Goal: Understand site structure: Understand site structure

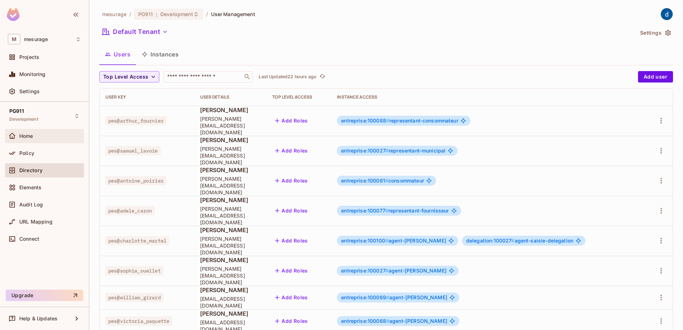
click at [28, 134] on span "Home" at bounding box center [26, 136] width 14 height 6
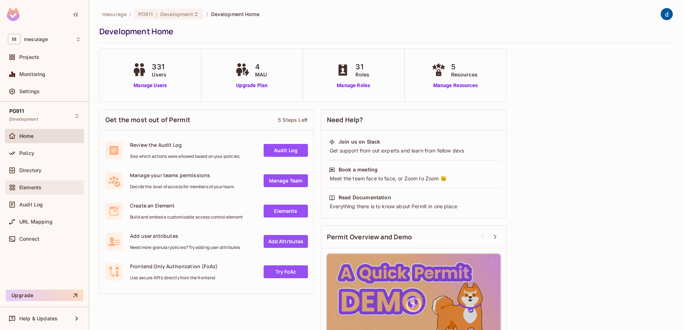
click at [27, 183] on div "Elements" at bounding box center [44, 187] width 73 height 9
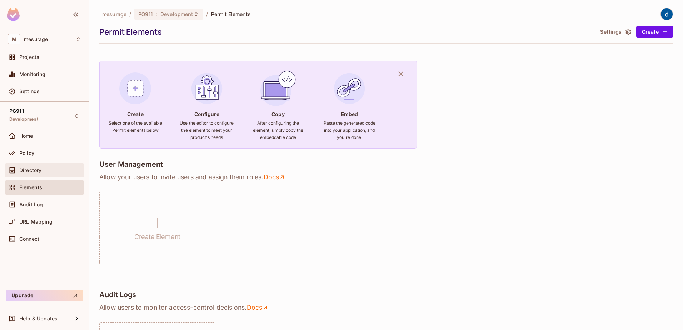
click at [26, 174] on div "Directory" at bounding box center [44, 170] width 73 height 9
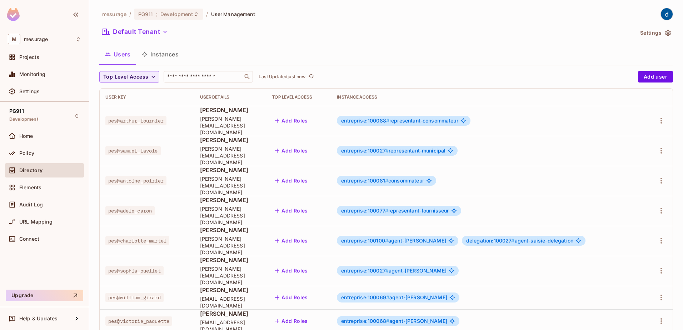
click at [164, 51] on button "Instances" at bounding box center [160, 54] width 48 height 18
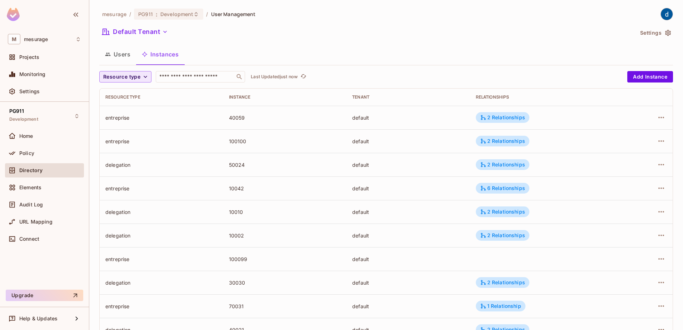
click at [139, 79] on span "Resource type" at bounding box center [121, 77] width 37 height 9
click at [117, 157] on span "application" at bounding box center [129, 154] width 48 height 7
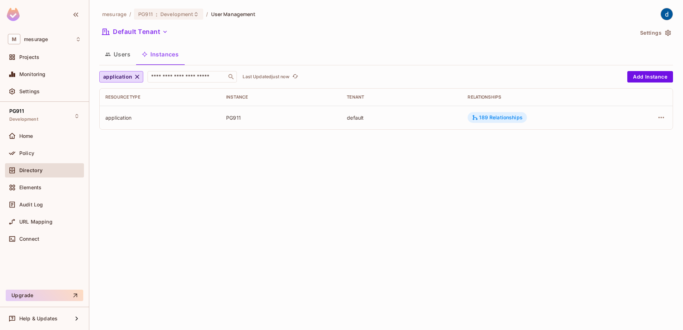
click at [474, 117] on icon at bounding box center [475, 117] width 6 height 6
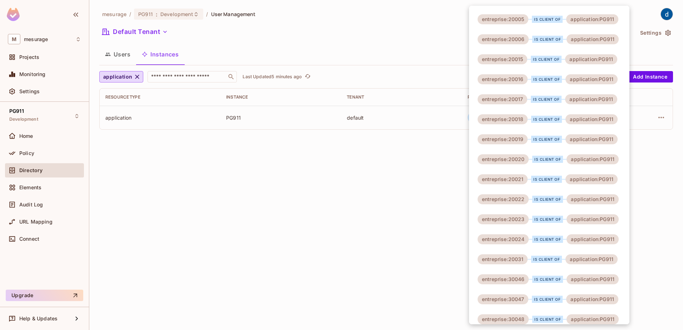
click at [244, 153] on div at bounding box center [341, 165] width 683 height 330
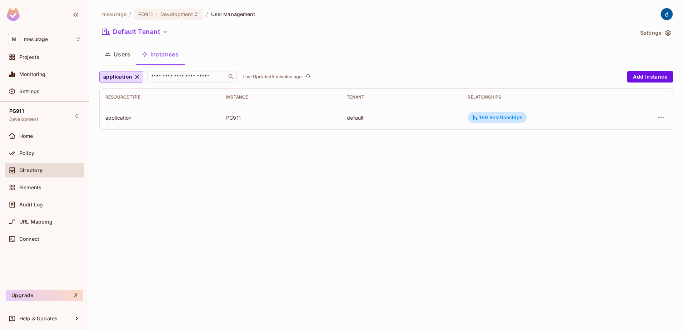
click at [175, 150] on div "mesurage / PG911 : Development / User Management Default Tenant Settings Users …" at bounding box center [386, 165] width 594 height 330
click at [35, 140] on div "Home" at bounding box center [44, 136] width 79 height 14
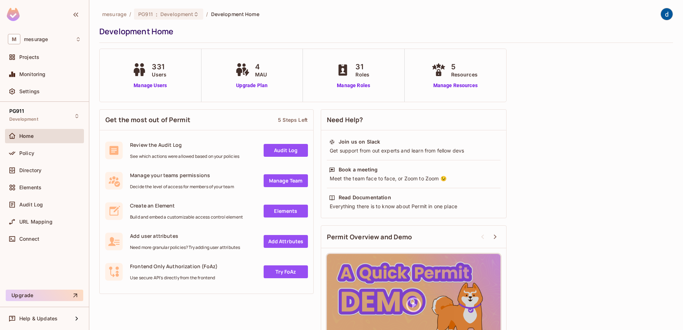
click at [340, 80] on div "31 Roles Manage Roles" at bounding box center [353, 75] width 39 height 28
click at [340, 82] on link "Manage Roles" at bounding box center [353, 86] width 39 height 8
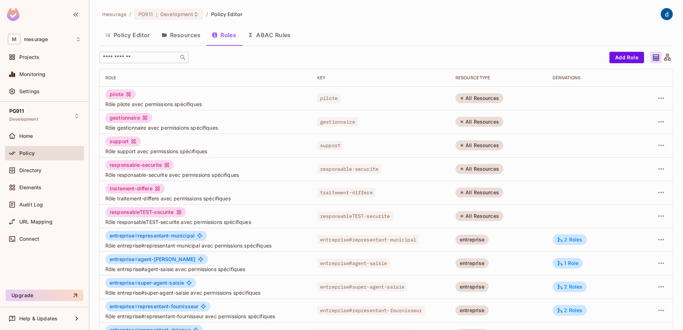
click at [142, 62] on div "​" at bounding box center [143, 57] width 89 height 11
click at [133, 33] on button "Policy Editor" at bounding box center [127, 35] width 56 height 18
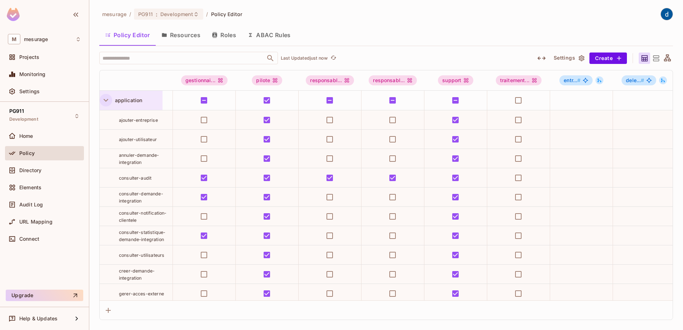
click at [106, 101] on icon "button" at bounding box center [106, 100] width 5 height 3
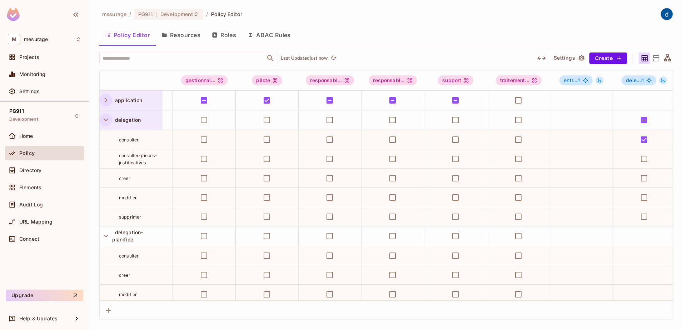
click at [106, 118] on icon "button" at bounding box center [106, 120] width 10 height 10
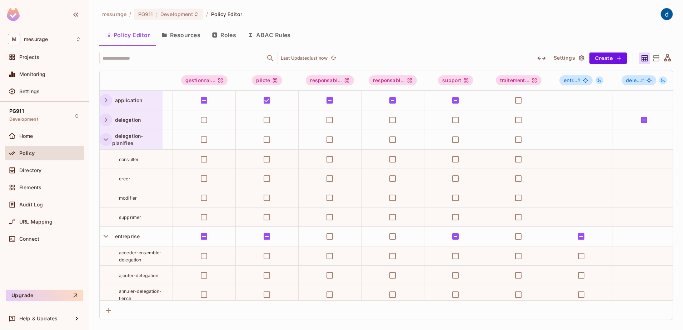
click at [105, 137] on icon "button" at bounding box center [106, 140] width 10 height 10
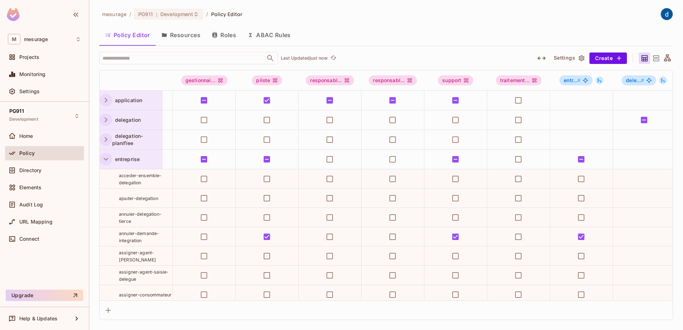
click at [103, 157] on icon "button" at bounding box center [106, 159] width 10 height 10
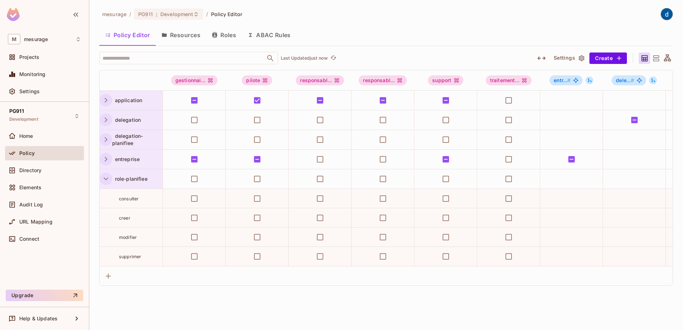
click at [107, 178] on icon "button" at bounding box center [106, 179] width 10 height 10
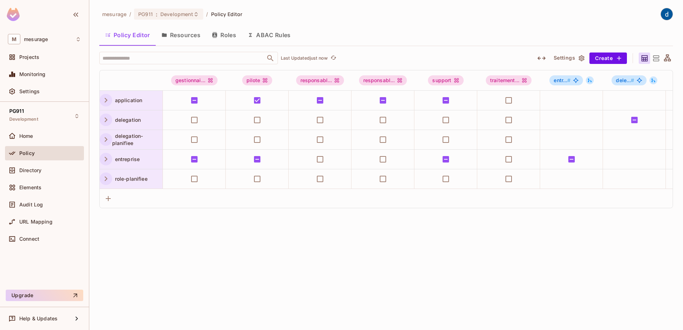
click at [107, 101] on icon "button" at bounding box center [106, 100] width 10 height 10
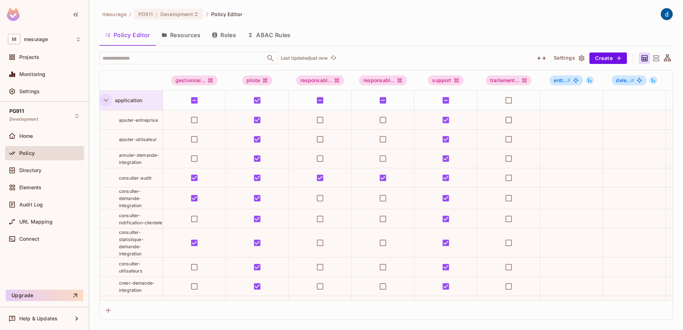
click at [105, 103] on icon "button" at bounding box center [106, 100] width 10 height 10
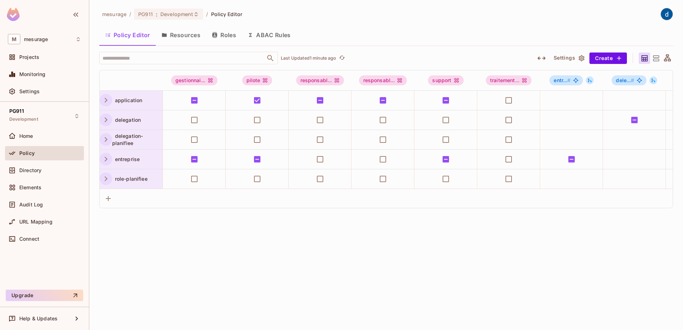
click at [109, 161] on icon "button" at bounding box center [106, 159] width 10 height 10
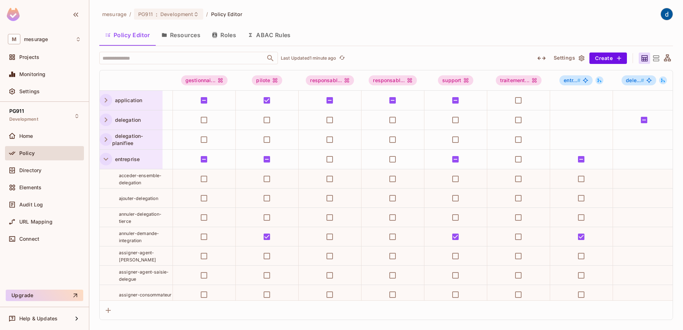
click at [107, 161] on icon "button" at bounding box center [106, 159] width 10 height 10
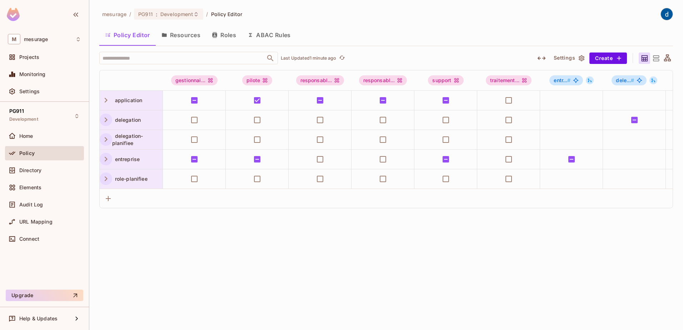
drag, startPoint x: 106, startPoint y: 103, endPoint x: 103, endPoint y: 108, distance: 6.3
click at [106, 102] on icon "button" at bounding box center [106, 100] width 10 height 10
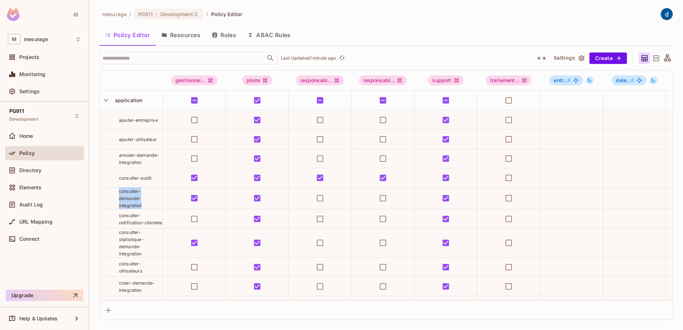
drag, startPoint x: 139, startPoint y: 205, endPoint x: 119, endPoint y: 191, distance: 25.1
click at [119, 191] on div "consulter-demande-integration" at bounding box center [141, 198] width 44 height 21
drag, startPoint x: 119, startPoint y: 191, endPoint x: 106, endPoint y: 100, distance: 92.1
click at [106, 100] on icon "button" at bounding box center [106, 100] width 10 height 10
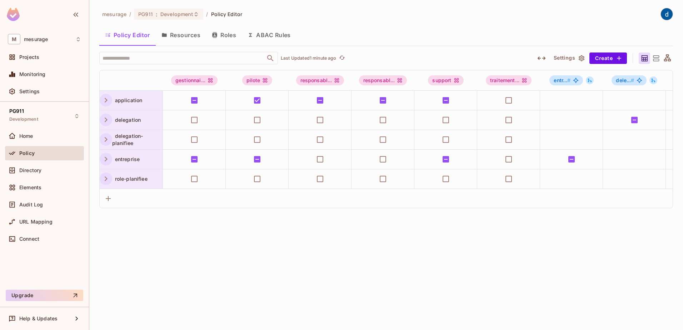
click at [108, 159] on icon "button" at bounding box center [106, 159] width 10 height 10
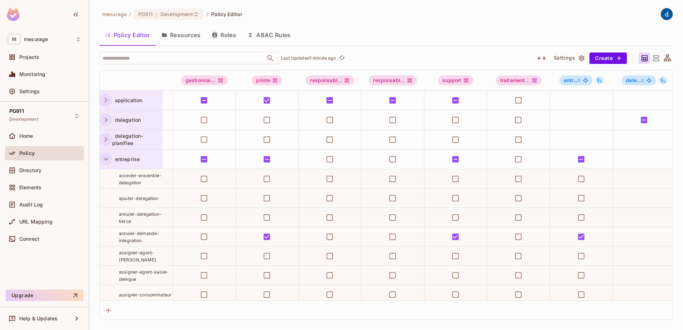
click at [106, 162] on icon "button" at bounding box center [106, 159] width 10 height 10
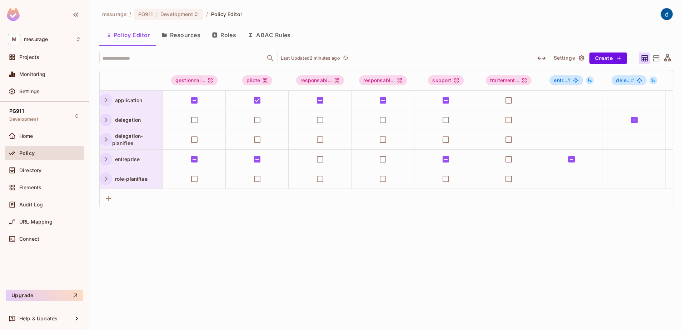
click at [106, 163] on icon "button" at bounding box center [106, 159] width 10 height 10
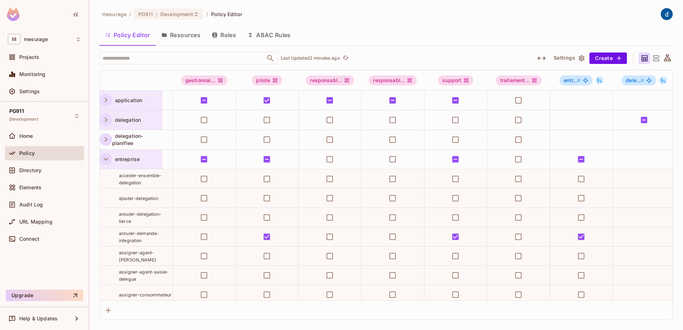
click at [109, 157] on icon "button" at bounding box center [106, 159] width 10 height 10
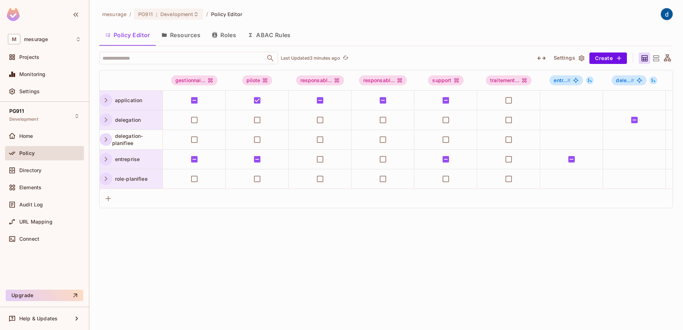
click at [107, 100] on icon "button" at bounding box center [106, 100] width 3 height 5
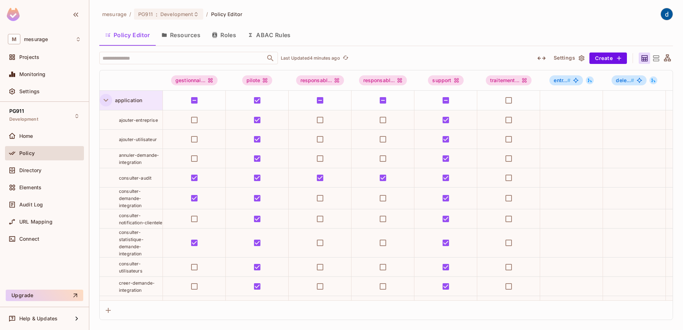
click at [108, 101] on icon "button" at bounding box center [106, 100] width 10 height 10
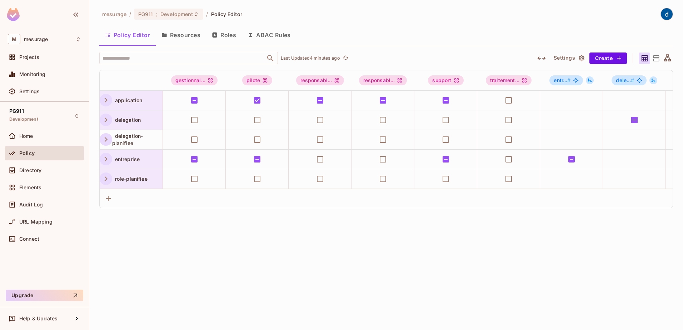
click at [91, 98] on div "mesurage / PG911 : Development / Policy Editor Policy Editor Resources Roles AB…" at bounding box center [386, 165] width 594 height 330
click at [107, 163] on icon "button" at bounding box center [106, 159] width 10 height 10
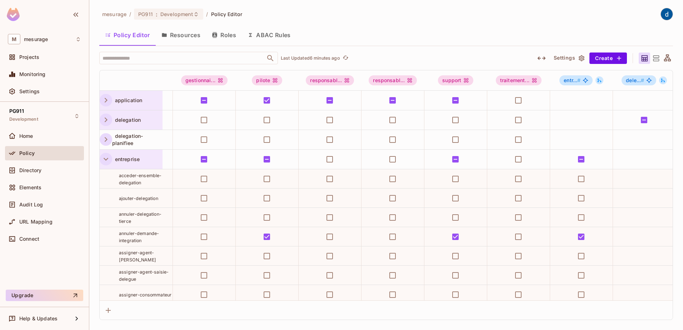
click at [107, 163] on icon "button" at bounding box center [106, 159] width 10 height 10
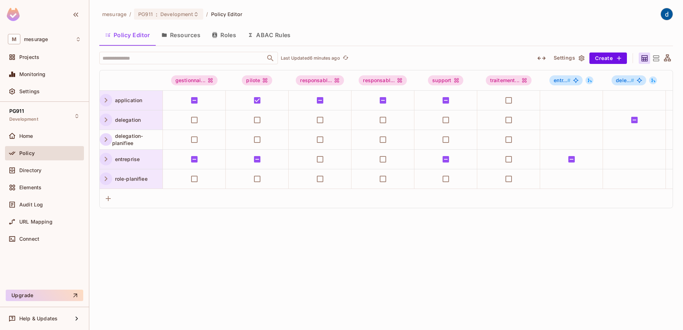
click at [107, 163] on icon "button" at bounding box center [106, 159] width 10 height 10
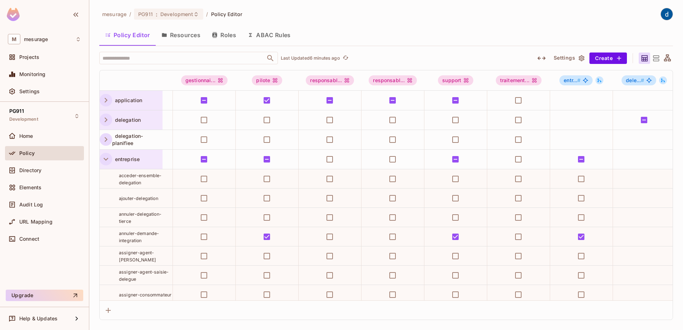
click at [104, 161] on icon "button" at bounding box center [106, 159] width 10 height 10
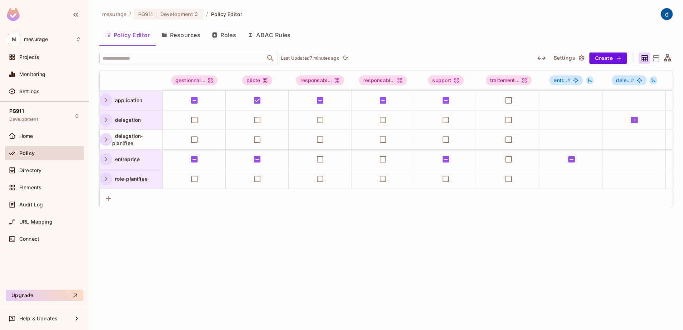
click at [108, 161] on icon "button" at bounding box center [106, 159] width 10 height 10
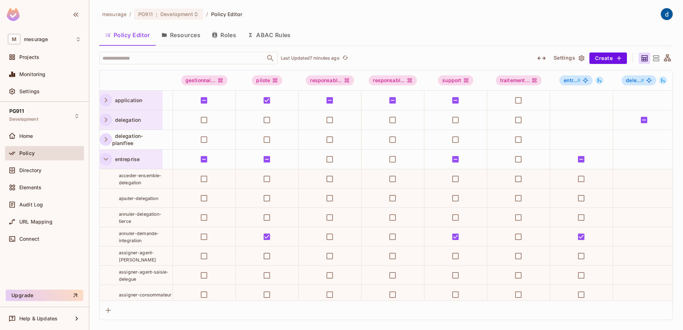
click at [107, 158] on icon "button" at bounding box center [106, 159] width 10 height 10
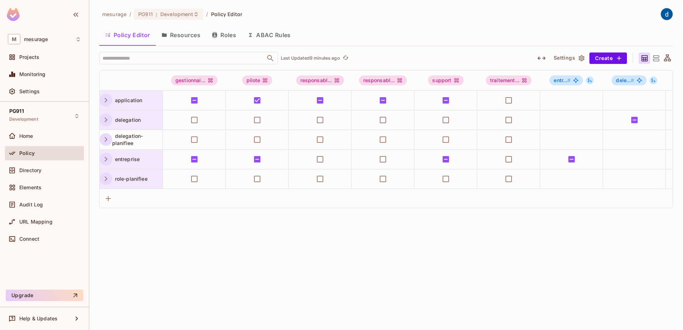
click at [106, 99] on icon "button" at bounding box center [106, 100] width 3 height 5
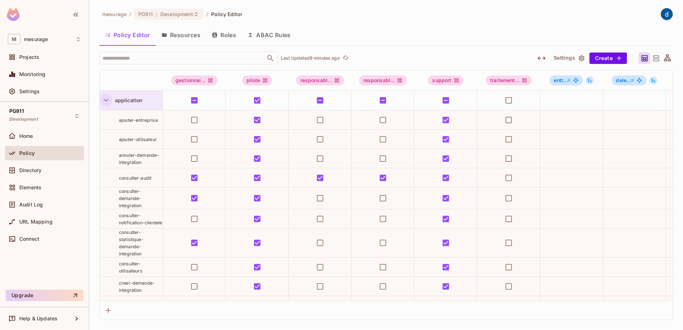
click at [111, 105] on div at bounding box center [106, 100] width 13 height 12
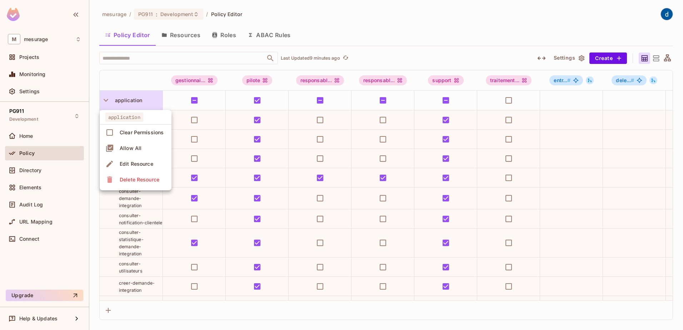
click at [107, 102] on div at bounding box center [341, 165] width 683 height 330
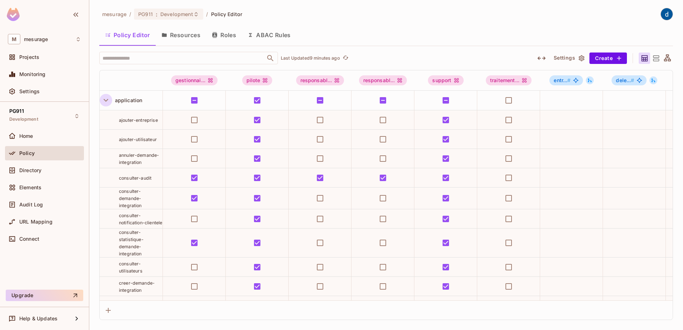
click at [106, 102] on icon "button" at bounding box center [106, 100] width 10 height 10
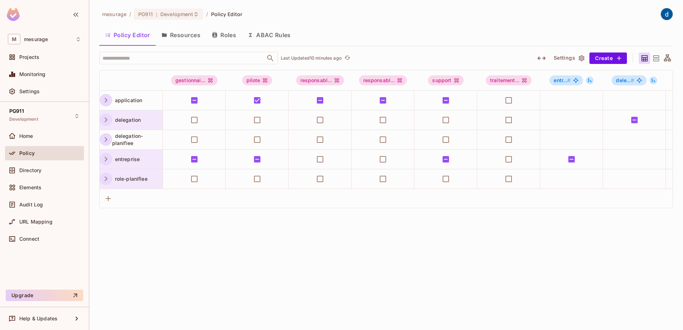
click at [107, 102] on icon "button" at bounding box center [106, 100] width 10 height 10
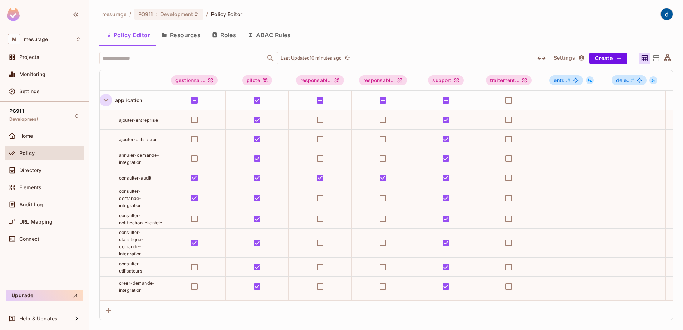
click at [105, 102] on icon "button" at bounding box center [106, 100] width 10 height 10
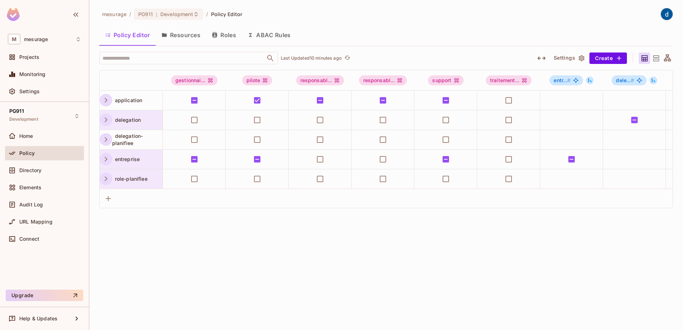
click at [109, 105] on icon "button" at bounding box center [106, 100] width 10 height 10
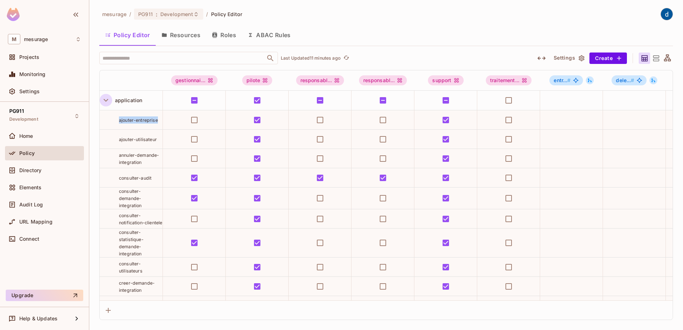
drag, startPoint x: 119, startPoint y: 121, endPoint x: 157, endPoint y: 119, distance: 38.3
click at [157, 119] on span "ajouter-entreprise" at bounding box center [138, 120] width 39 height 5
drag, startPoint x: 157, startPoint y: 119, endPoint x: 120, endPoint y: 127, distance: 37.6
click at [120, 127] on td "ajouter-entreprise" at bounding box center [131, 119] width 63 height 19
click at [104, 101] on icon "button" at bounding box center [106, 100] width 10 height 10
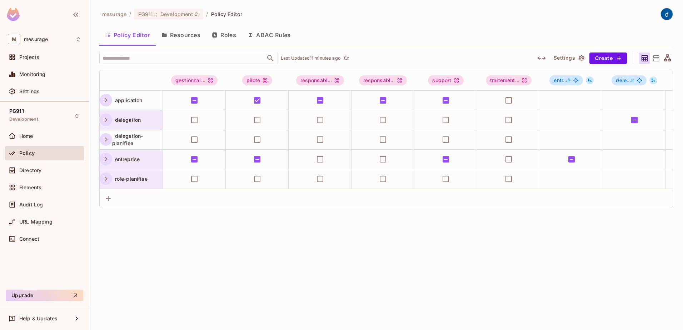
click at [108, 160] on icon "button" at bounding box center [106, 159] width 10 height 10
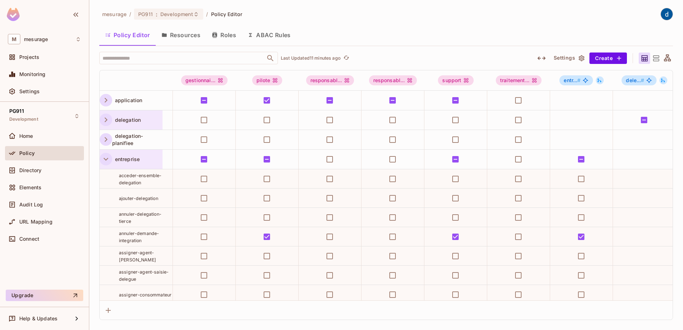
click at [106, 162] on icon "button" at bounding box center [106, 159] width 10 height 10
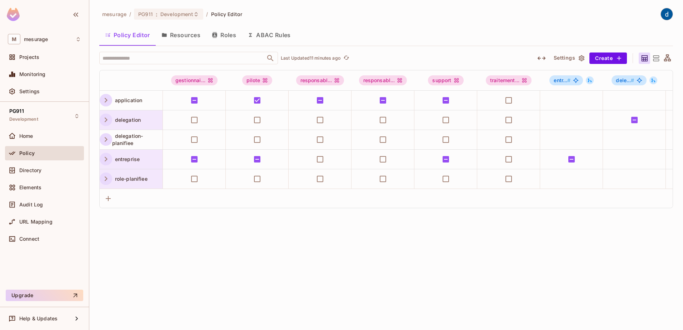
click at [103, 161] on icon "button" at bounding box center [106, 159] width 10 height 10
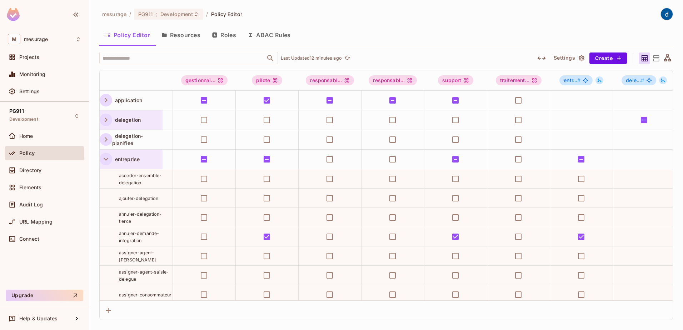
click at [109, 100] on icon "button" at bounding box center [106, 100] width 10 height 10
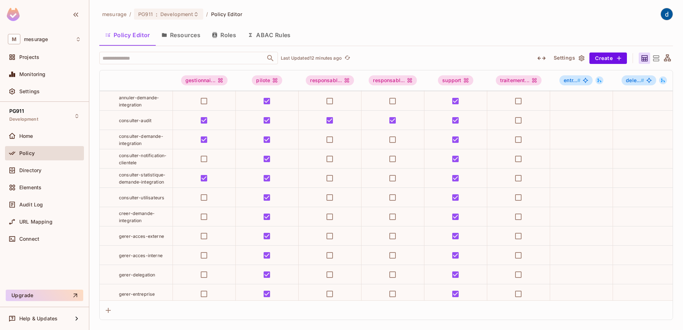
scroll to position [71, 0]
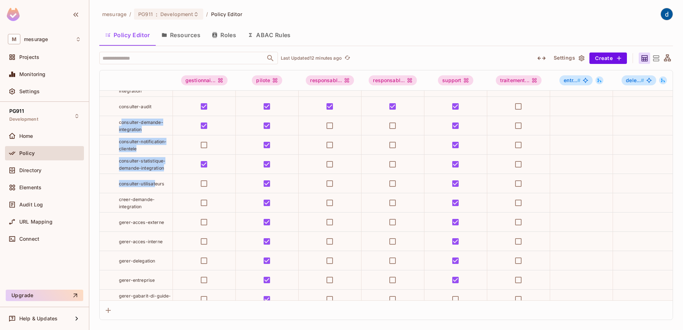
drag, startPoint x: 121, startPoint y: 118, endPoint x: 134, endPoint y: 205, distance: 87.4
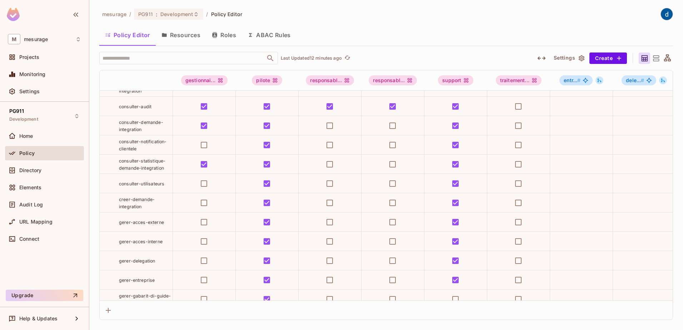
click at [96, 129] on div "mesurage / PG911 : Development / Policy Editor Policy Editor Resources Roles AB…" at bounding box center [386, 165] width 594 height 330
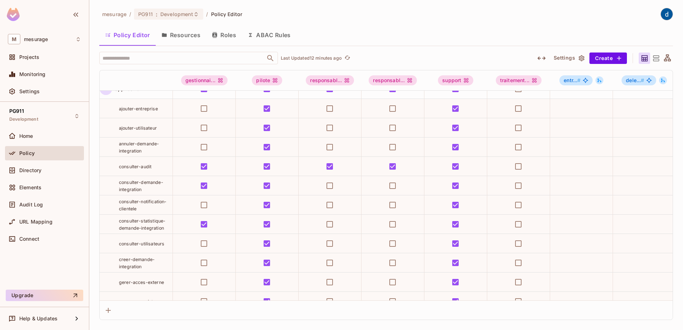
scroll to position [0, 0]
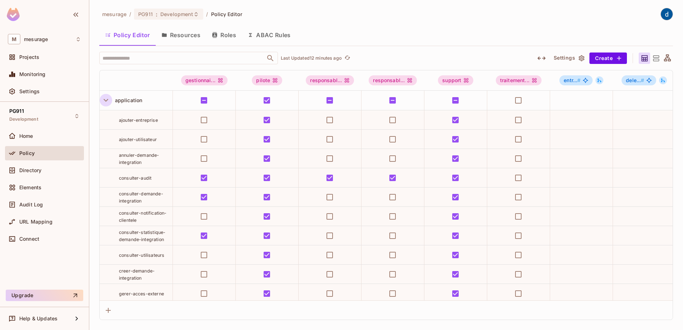
click at [105, 101] on icon "button" at bounding box center [106, 100] width 10 height 10
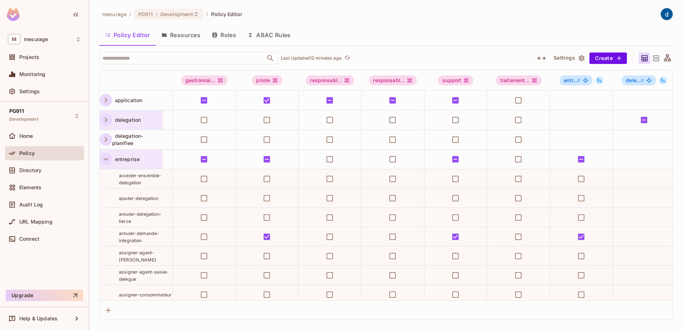
click at [107, 161] on icon "button" at bounding box center [106, 159] width 10 height 10
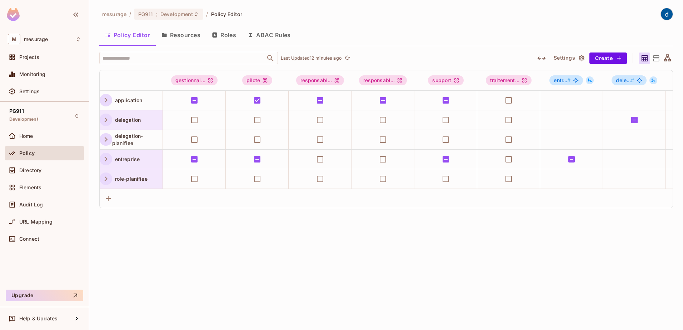
click at [108, 100] on icon "button" at bounding box center [106, 100] width 10 height 10
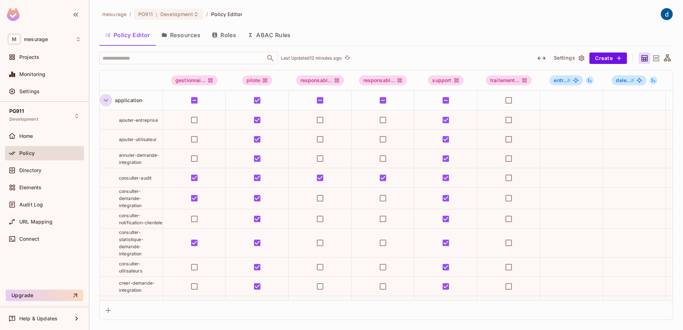
click at [108, 100] on icon "button" at bounding box center [106, 100] width 10 height 10
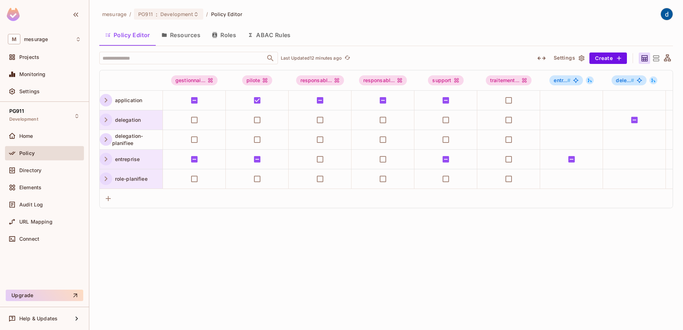
click at [109, 102] on icon "button" at bounding box center [106, 100] width 10 height 10
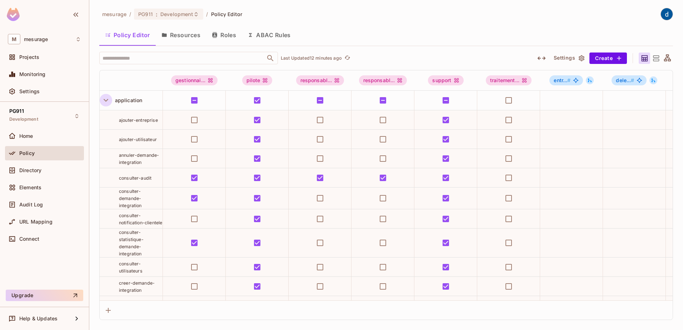
click at [107, 102] on icon "button" at bounding box center [106, 100] width 10 height 10
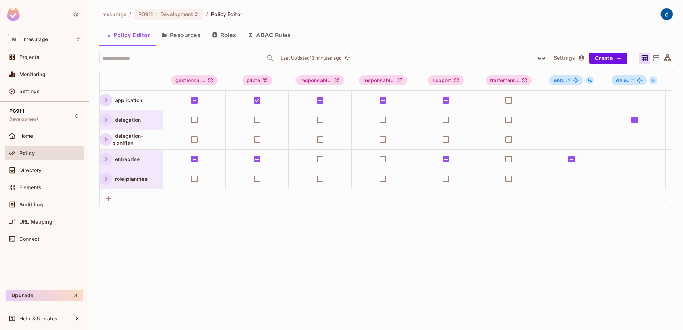
click at [107, 100] on icon "button" at bounding box center [106, 100] width 10 height 10
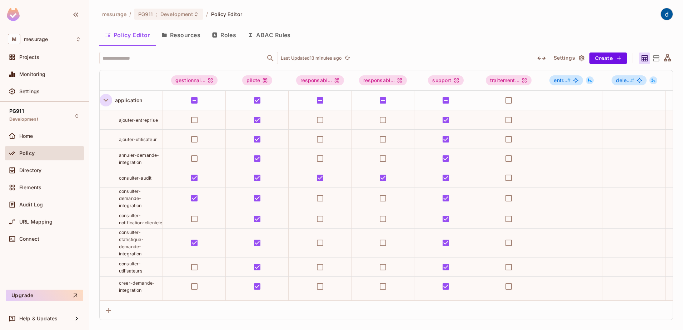
click at [106, 100] on icon "button" at bounding box center [106, 100] width 10 height 10
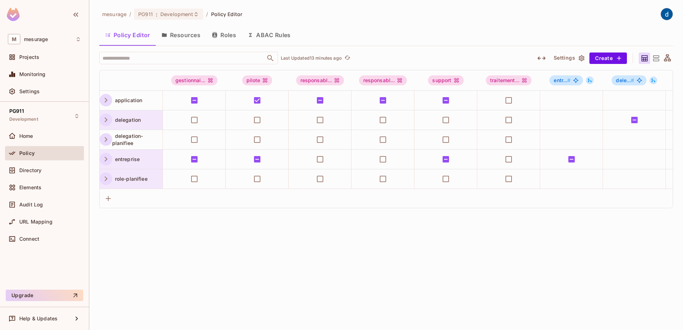
click at [105, 100] on icon "button" at bounding box center [106, 100] width 10 height 10
